Goal: Information Seeking & Learning: Check status

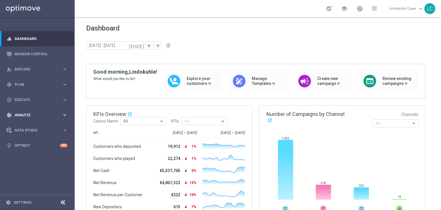
click at [20, 114] on span "Analyze" at bounding box center [38, 114] width 47 height 3
click at [20, 126] on link "Customer 360" at bounding box center [37, 126] width 45 height 5
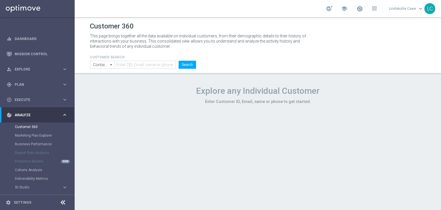
click at [155, 59] on form "CUSTOMER SEARCH Contains Contains arrow_drop_down Show Selected 0 of NaN Contai…" at bounding box center [143, 62] width 106 height 14
click at [150, 66] on input "text" at bounding box center [145, 65] width 61 height 8
paste input "580891633946861"
type input "580891633946861"
click at [185, 64] on button "Search" at bounding box center [188, 65] width 18 height 8
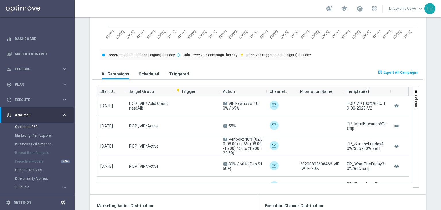
scroll to position [345, 0]
